Goal: Navigation & Orientation: Understand site structure

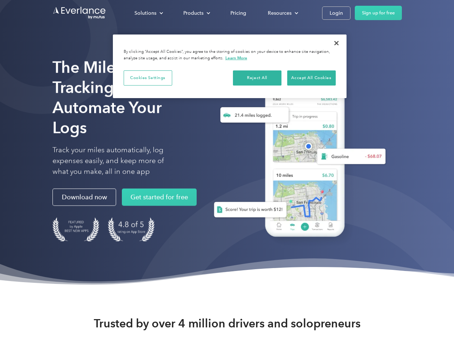
click at [149, 13] on div "Solutions" at bounding box center [146, 13] width 22 height 9
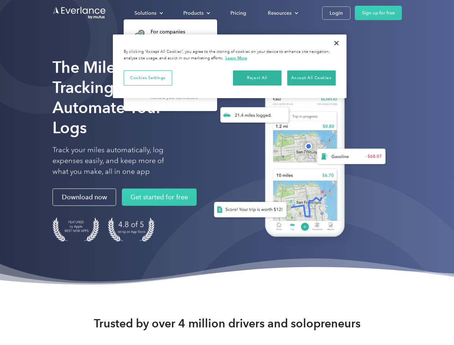
click at [196, 13] on div "Products" at bounding box center [193, 13] width 20 height 9
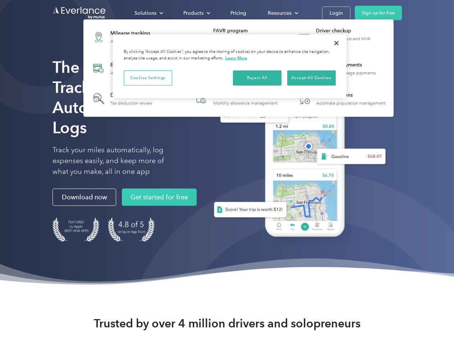
click at [282, 13] on div "Resources" at bounding box center [280, 13] width 24 height 9
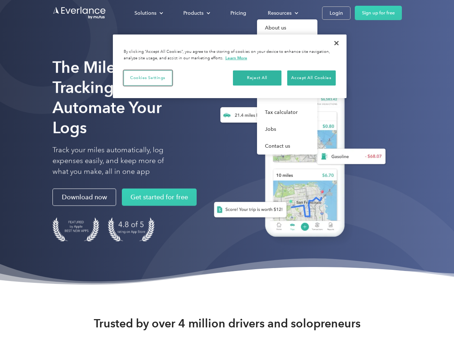
click at [148, 78] on button "Cookies Settings" at bounding box center [148, 78] width 49 height 15
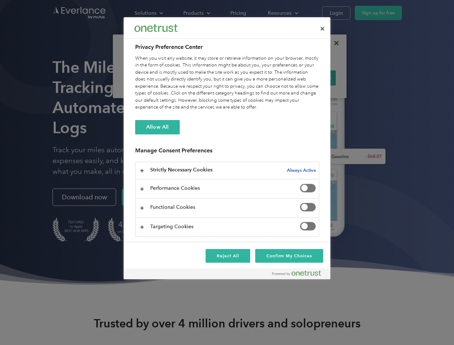
click at [258, 78] on div "When you visit any website, it may store or retrieve information on your browse…" at bounding box center [227, 83] width 184 height 56
click at [312, 78] on div "When you visit any website, it may store or retrieve information on your browse…" at bounding box center [227, 83] width 184 height 56
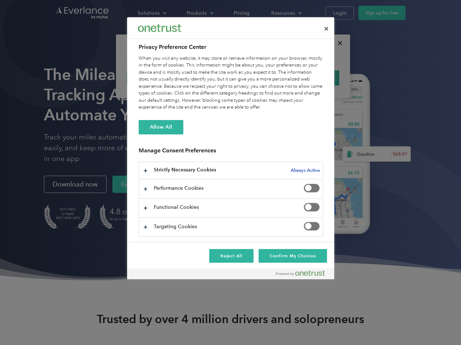
click at [337, 43] on div at bounding box center [230, 172] width 461 height 345
